Goal: Navigation & Orientation: Find specific page/section

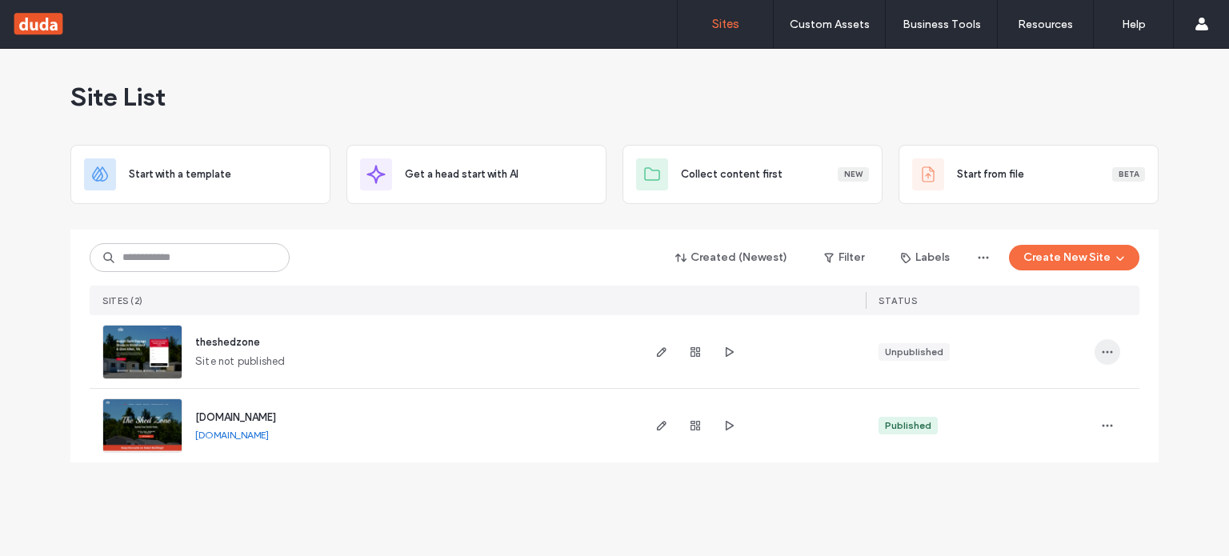
click at [1107, 349] on icon "button" at bounding box center [1107, 352] width 13 height 13
drag, startPoint x: 195, startPoint y: 361, endPoint x: 291, endPoint y: 359, distance: 96.1
click at [291, 359] on div "theshedzone Site not published" at bounding box center [410, 351] width 457 height 73
click at [151, 340] on img at bounding box center [142, 380] width 78 height 109
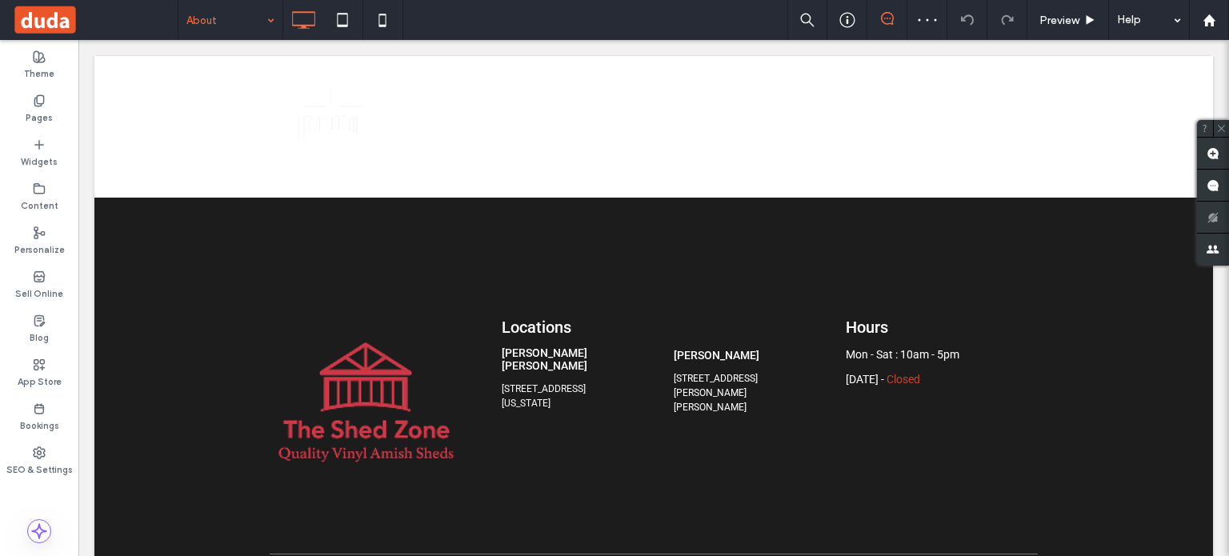
click at [230, 25] on input at bounding box center [226, 20] width 80 height 40
click at [265, 20] on div "Services" at bounding box center [230, 20] width 104 height 40
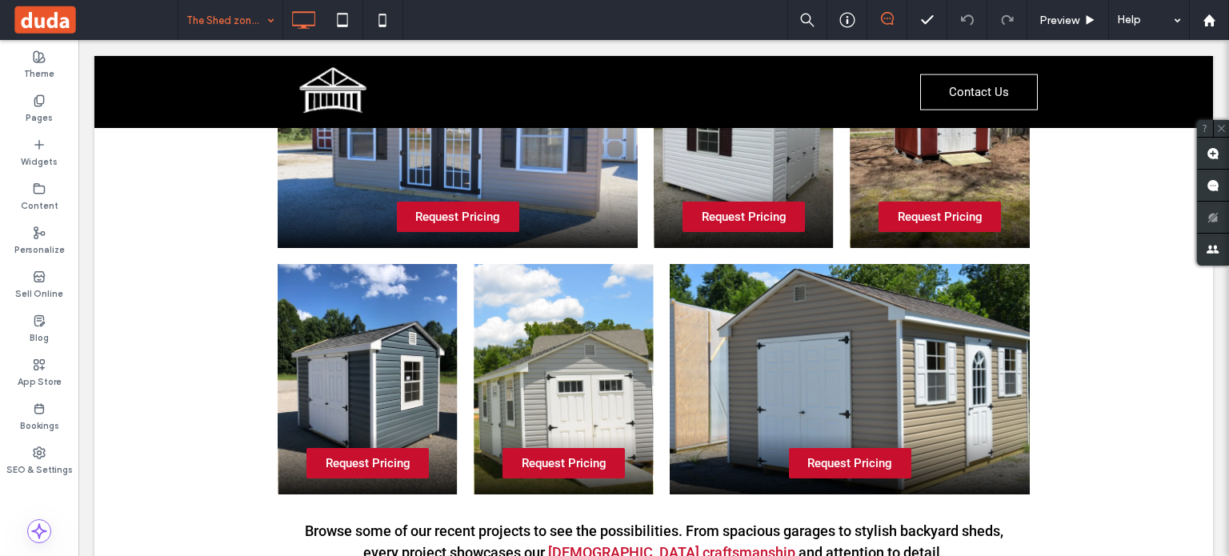
scroll to position [1645, 0]
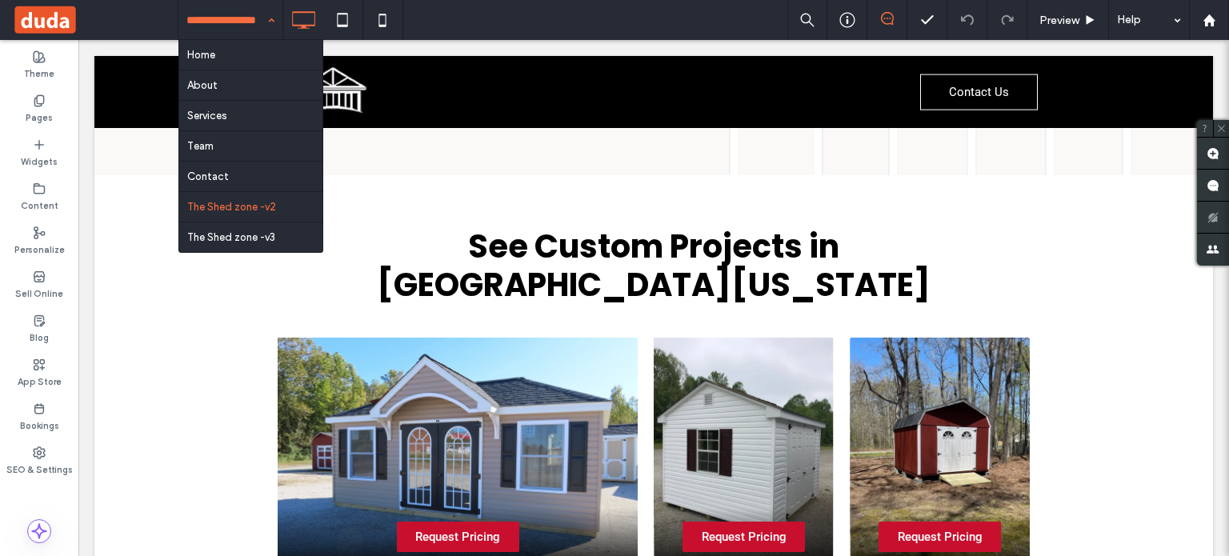
click at [265, 22] on div "Home About Services Team Contact The Shed zone -v2 The Shed zone -v3" at bounding box center [230, 20] width 104 height 40
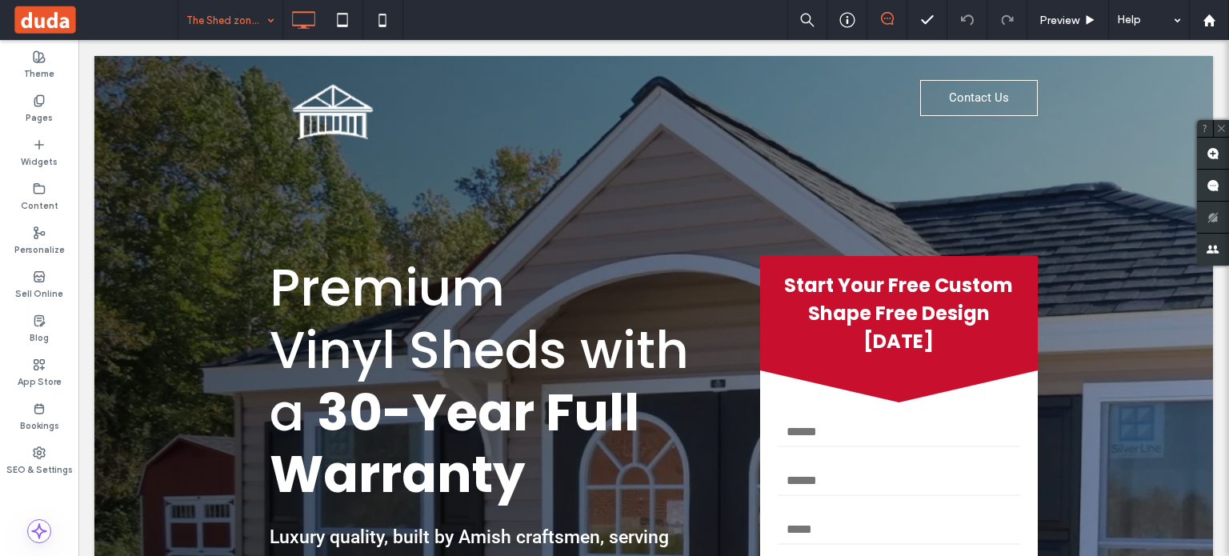
click at [247, 15] on input at bounding box center [226, 20] width 80 height 40
click at [272, 16] on div "The Shed zone -v3" at bounding box center [230, 20] width 104 height 40
click at [34, 102] on use at bounding box center [38, 100] width 9 height 10
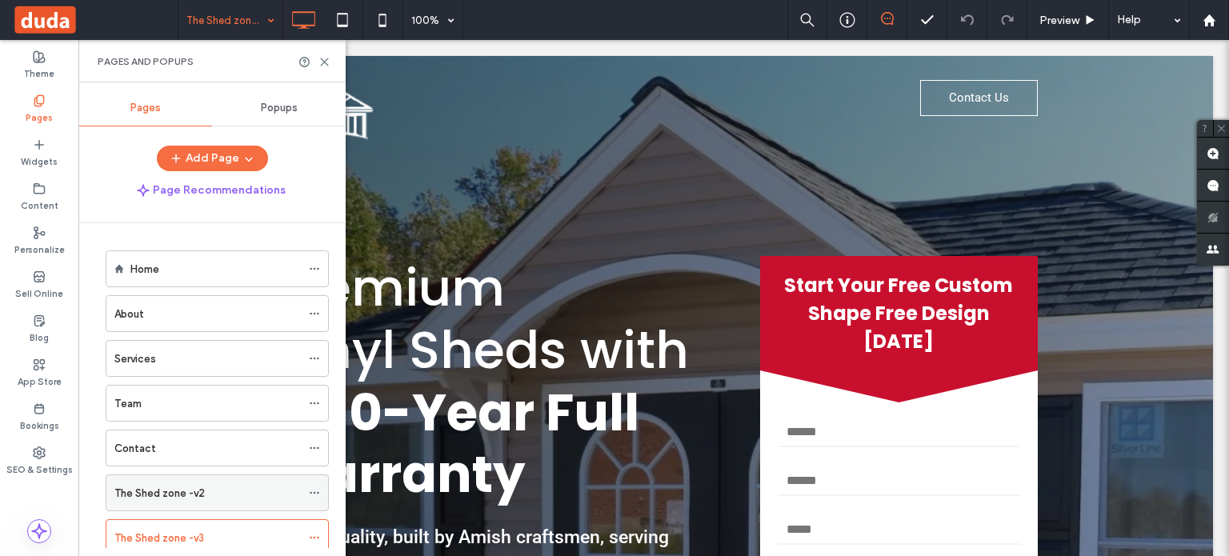
click at [315, 489] on icon at bounding box center [314, 492] width 11 height 11
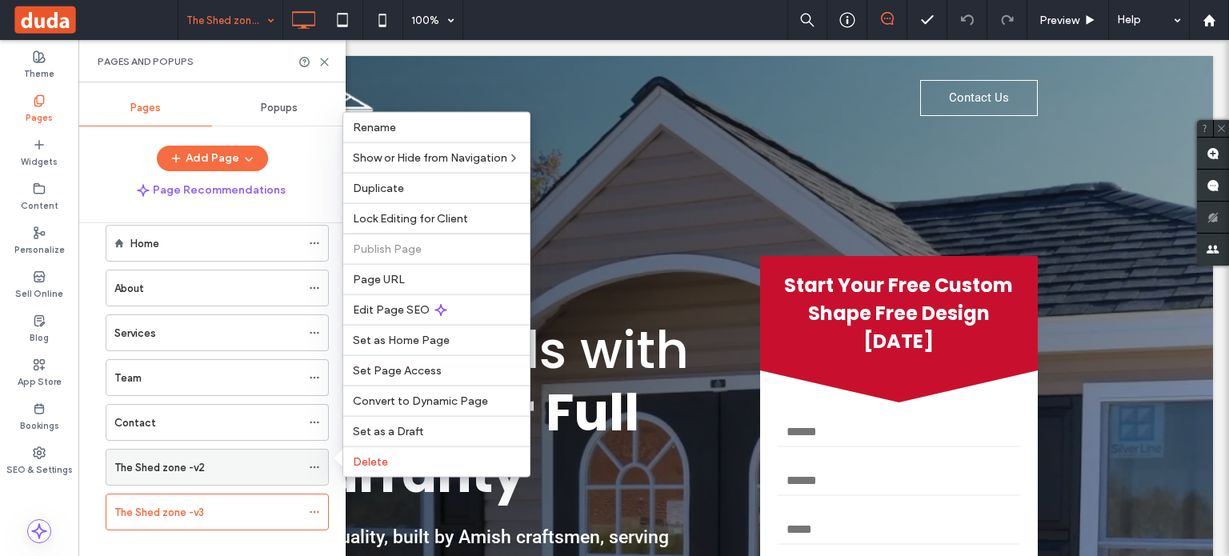
scroll to position [45, 0]
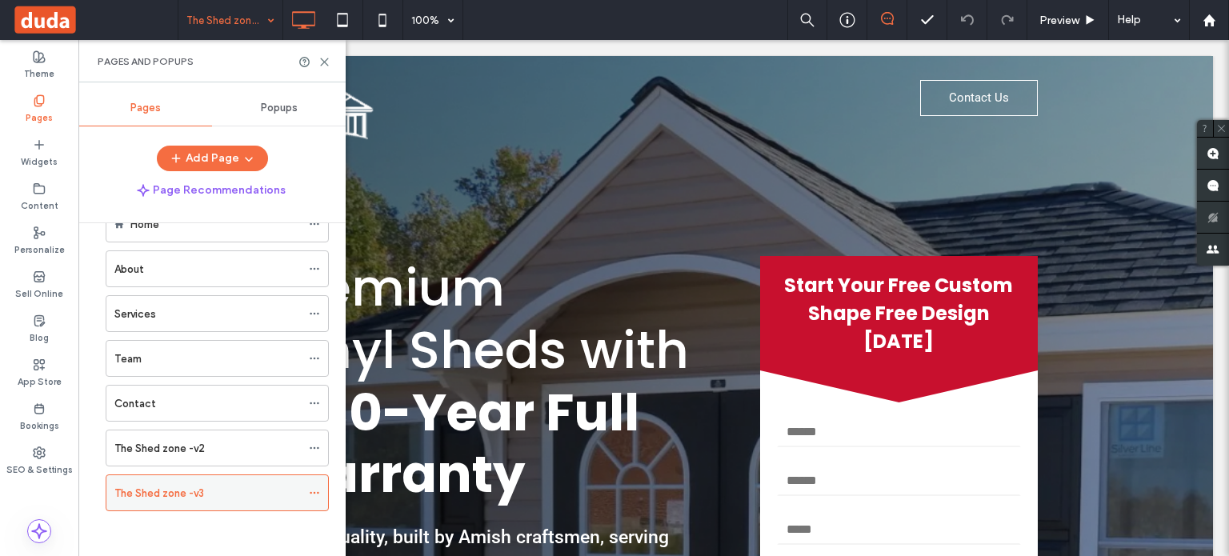
click at [315, 492] on use at bounding box center [314, 493] width 9 height 2
click at [275, 112] on span "Popups" at bounding box center [279, 108] width 37 height 13
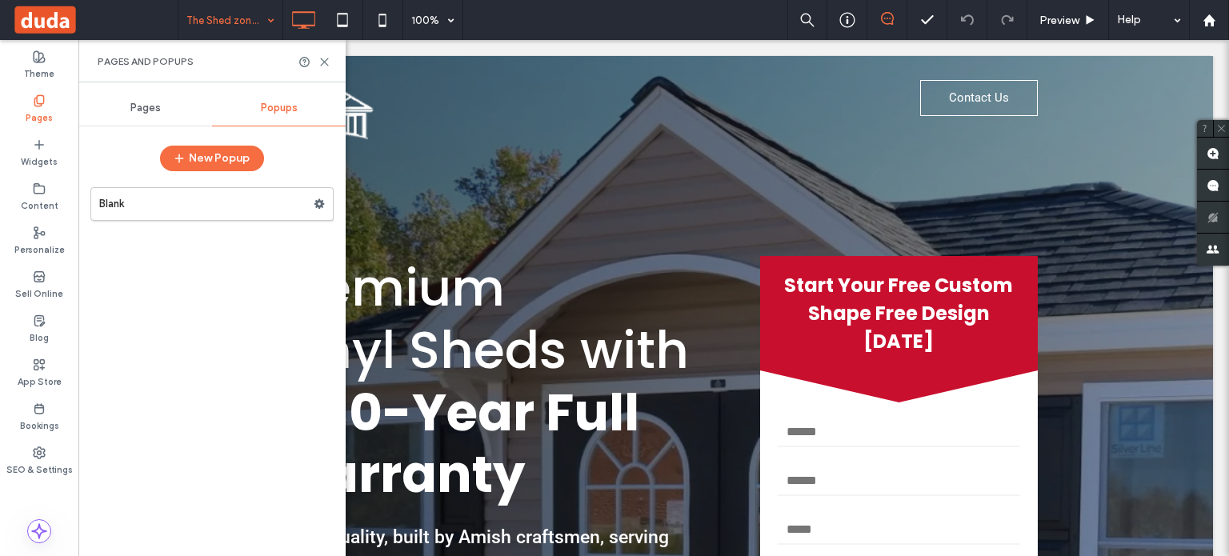
click at [154, 110] on span "Pages" at bounding box center [145, 108] width 30 height 13
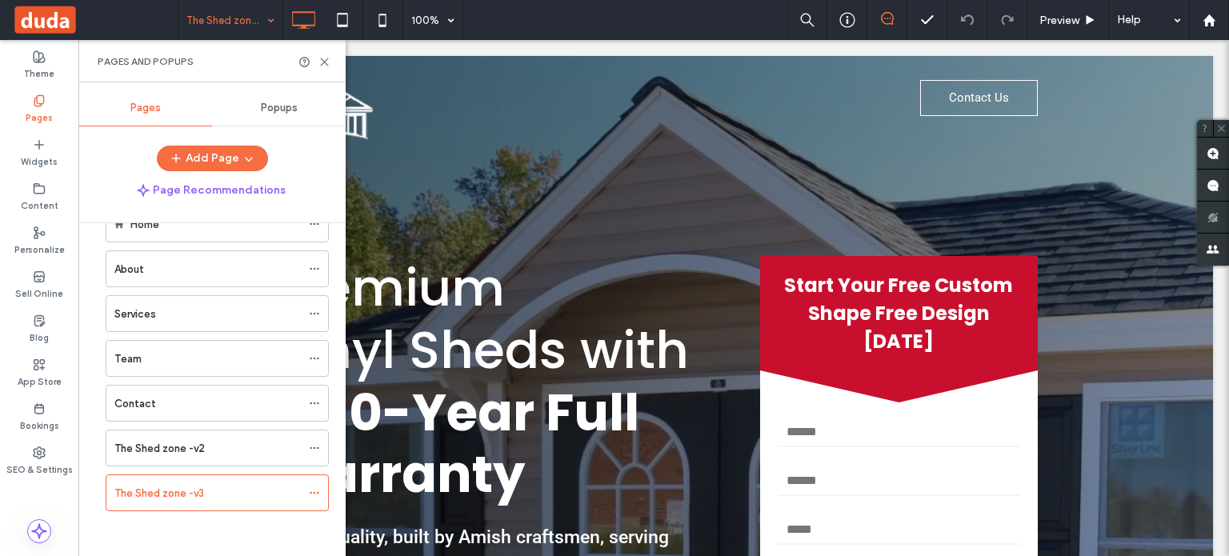
scroll to position [0, 0]
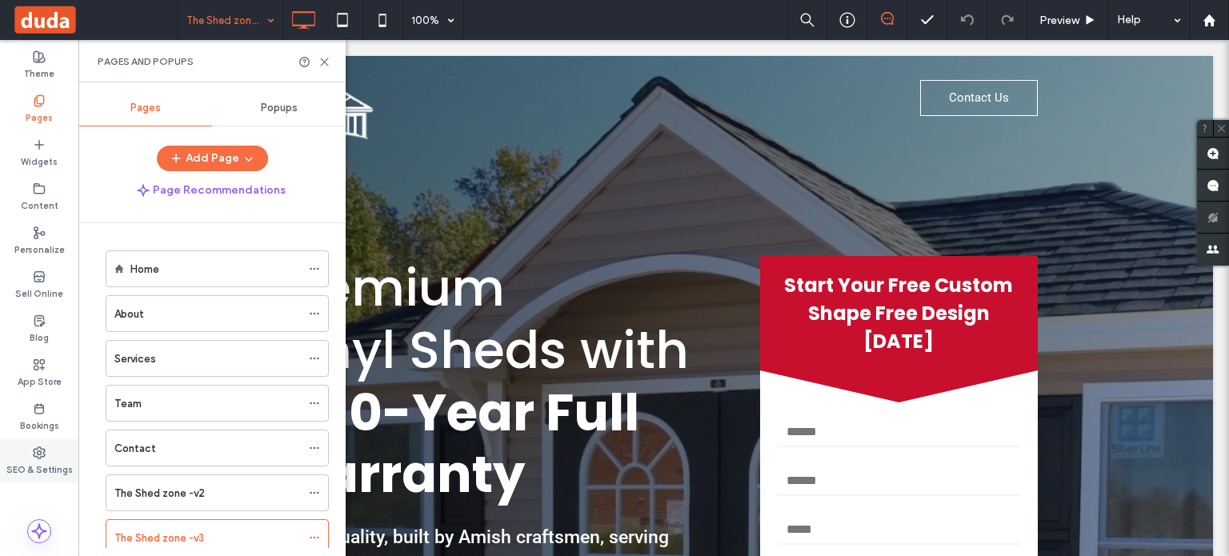
click at [38, 458] on icon at bounding box center [39, 453] width 13 height 13
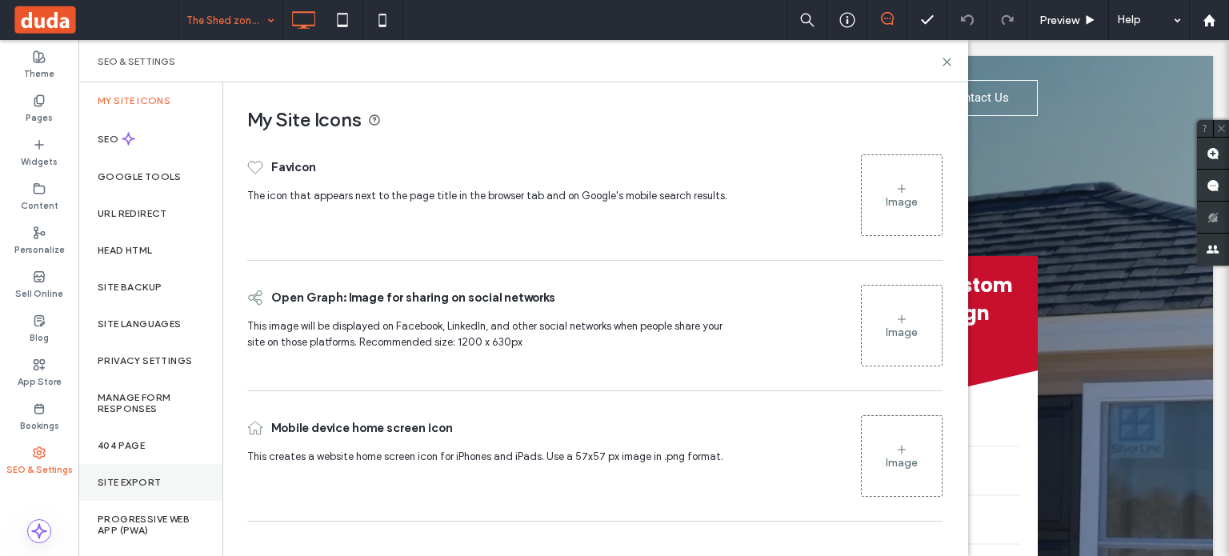
click at [125, 479] on label "Site Export" at bounding box center [129, 482] width 63 height 11
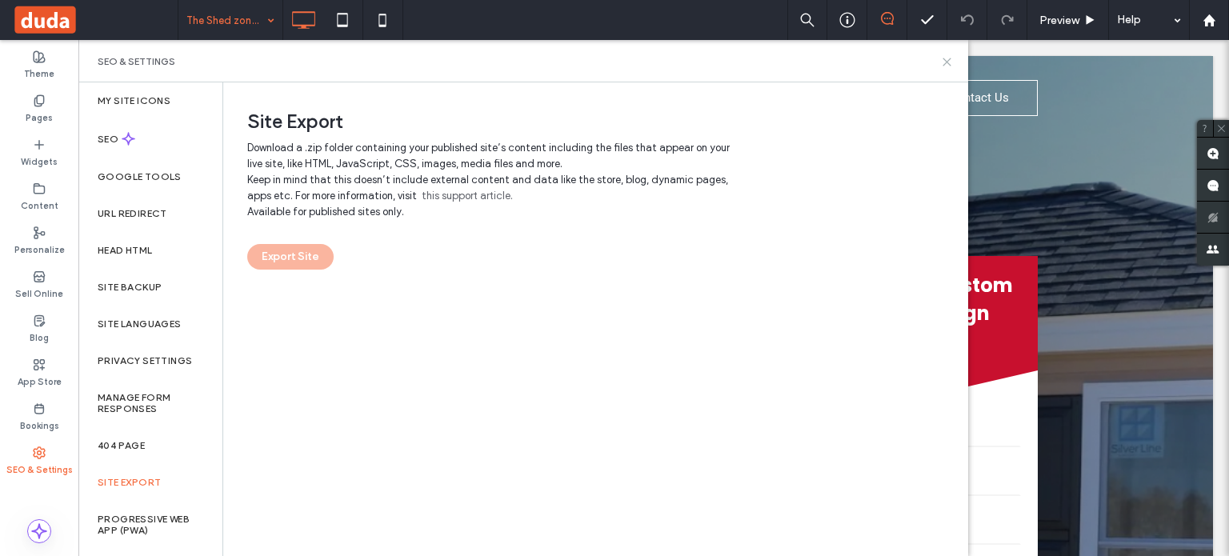
click at [944, 60] on icon at bounding box center [947, 62] width 12 height 12
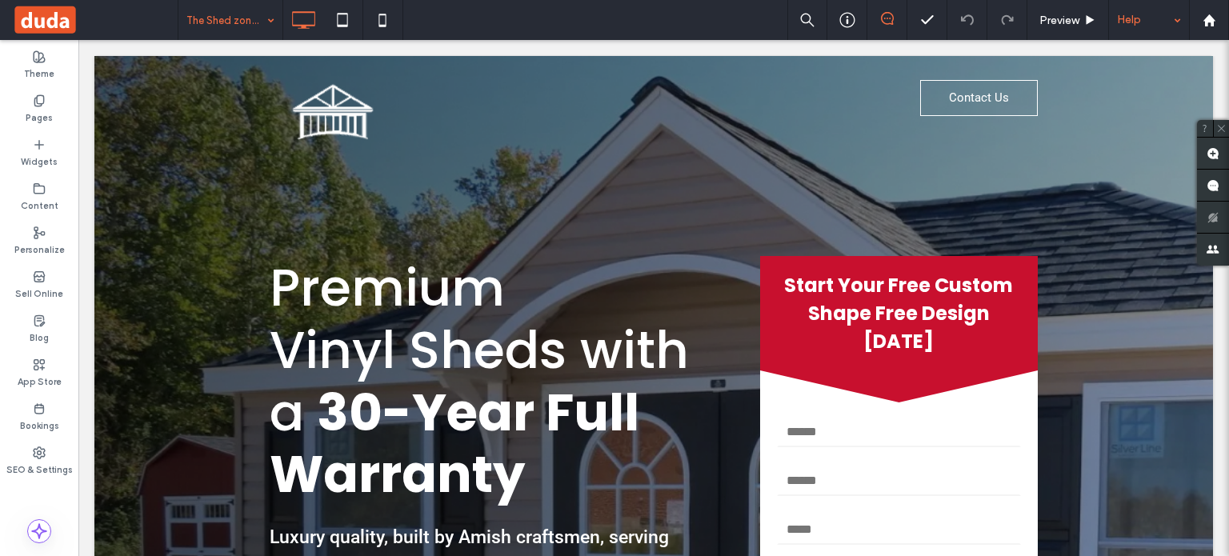
click at [1180, 22] on div "Help" at bounding box center [1149, 20] width 80 height 40
click at [36, 113] on label "Pages" at bounding box center [39, 116] width 27 height 18
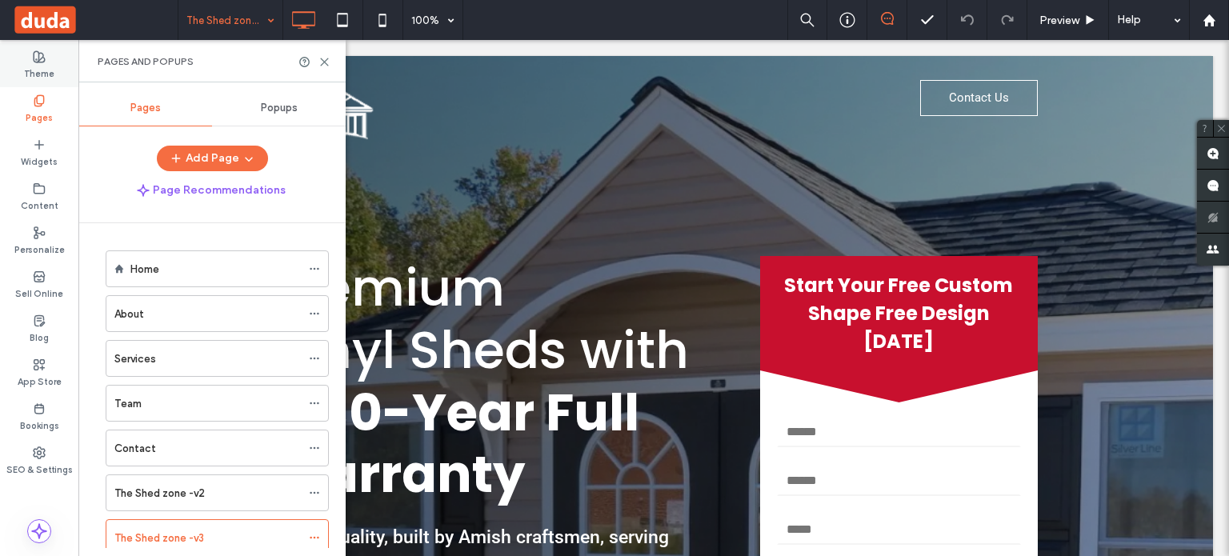
click at [38, 63] on label "Theme" at bounding box center [39, 72] width 30 height 18
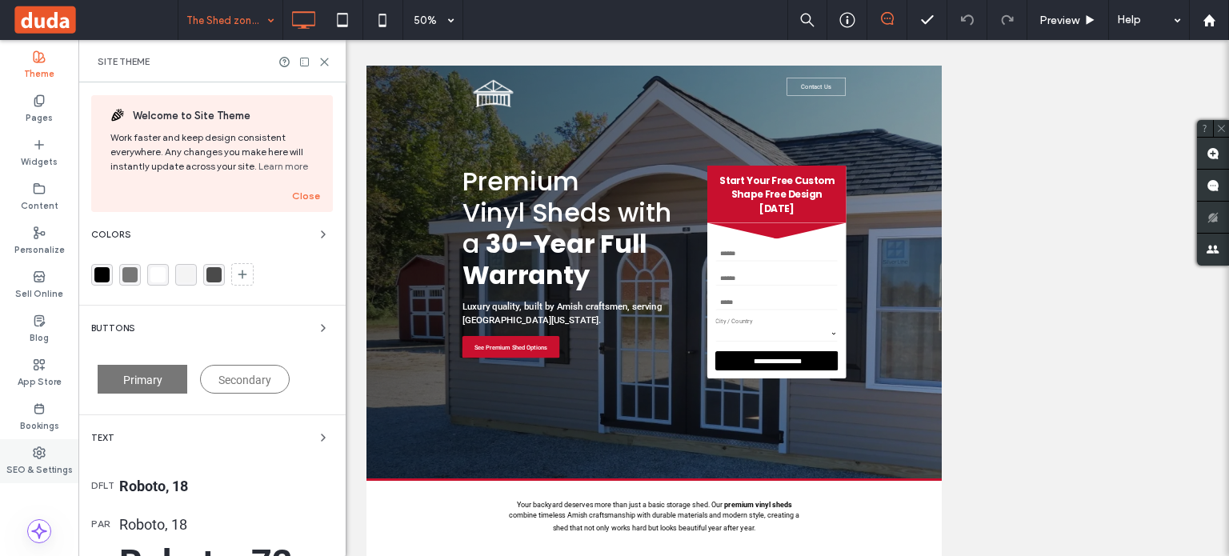
click at [42, 463] on label "SEO & Settings" at bounding box center [39, 468] width 66 height 18
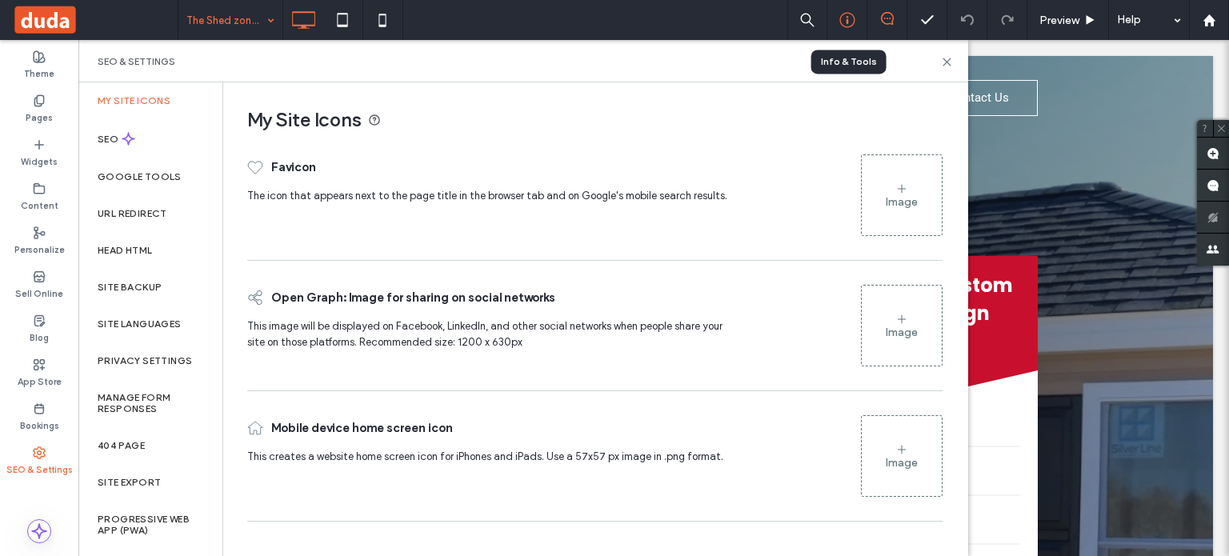
click at [848, 22] on icon at bounding box center [848, 20] width 16 height 16
